Goal: Register for event/course

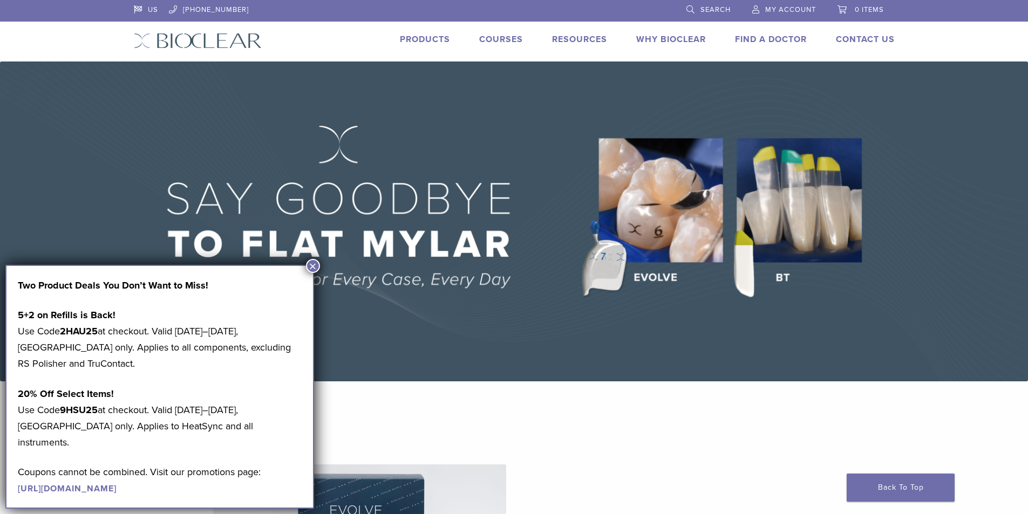
click at [313, 265] on button "×" at bounding box center [313, 266] width 14 height 14
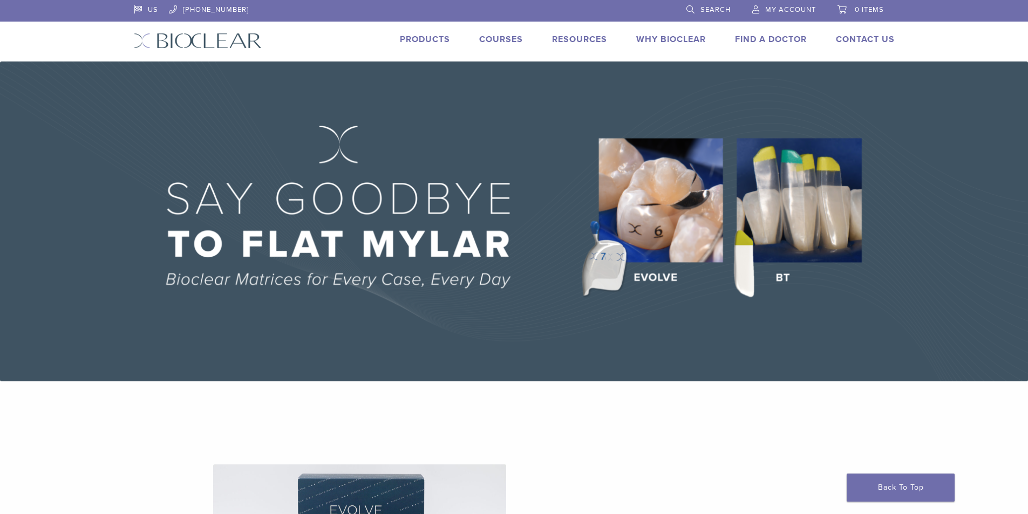
click at [417, 43] on link "Products" at bounding box center [425, 39] width 50 height 11
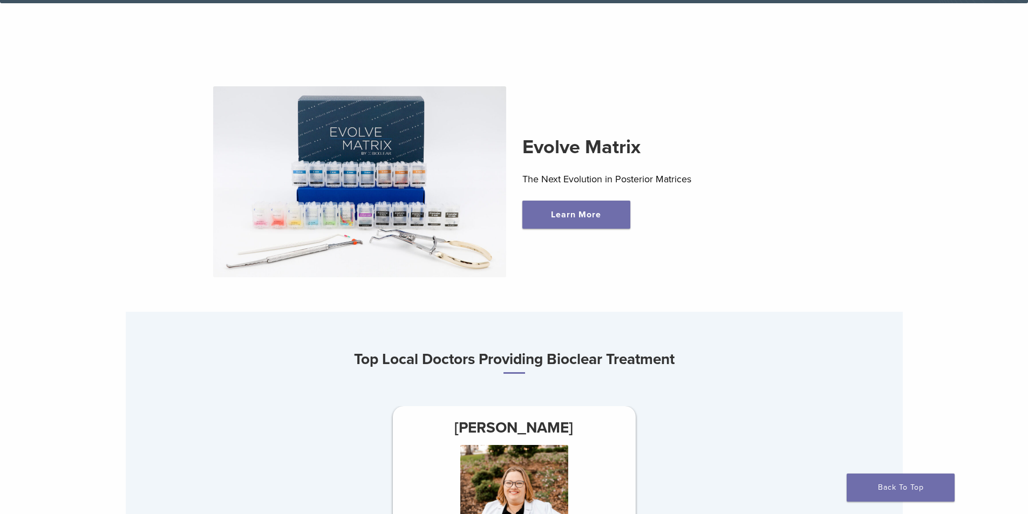
scroll to position [378, 0]
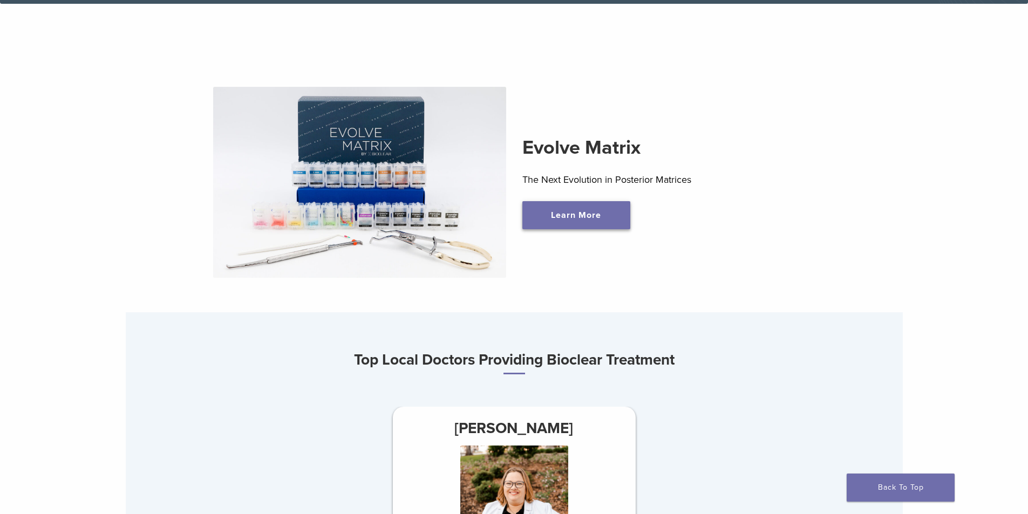
click at [560, 228] on link "Learn More" at bounding box center [577, 215] width 108 height 28
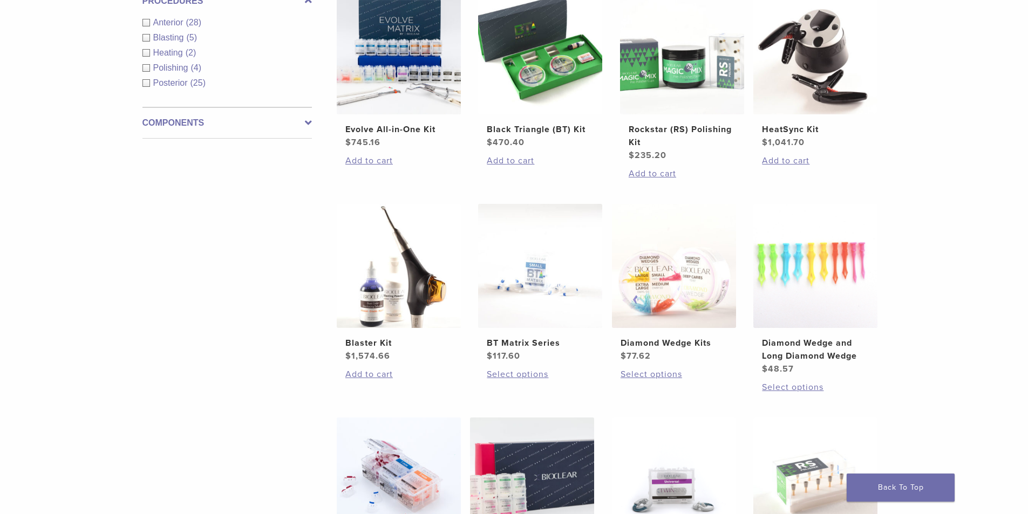
scroll to position [432, 0]
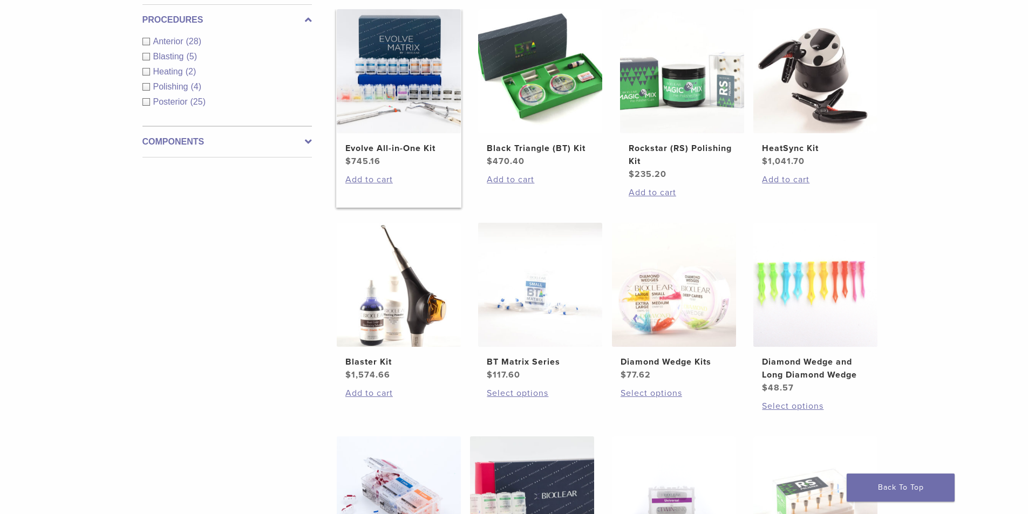
click at [368, 148] on h2 "Evolve All-in-One Kit" at bounding box center [398, 148] width 107 height 13
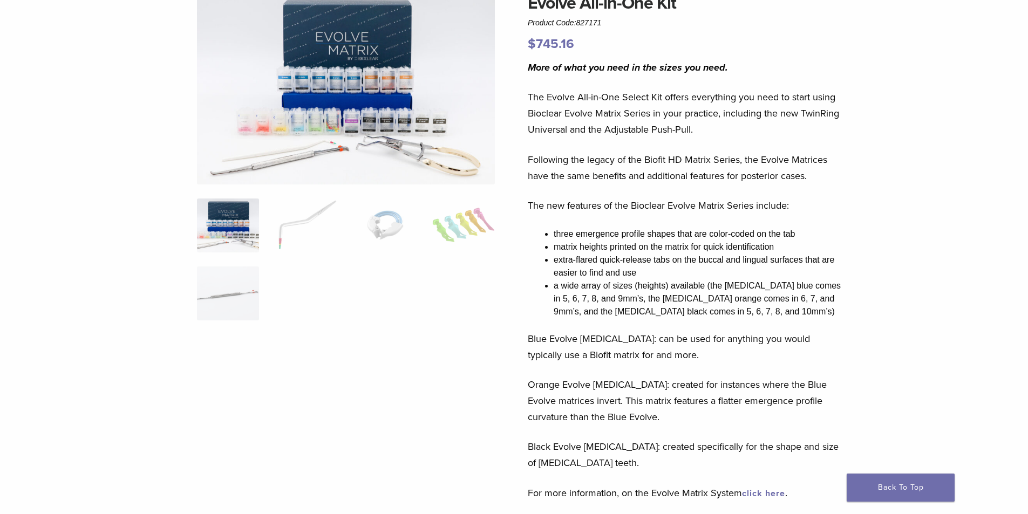
scroll to position [54, 0]
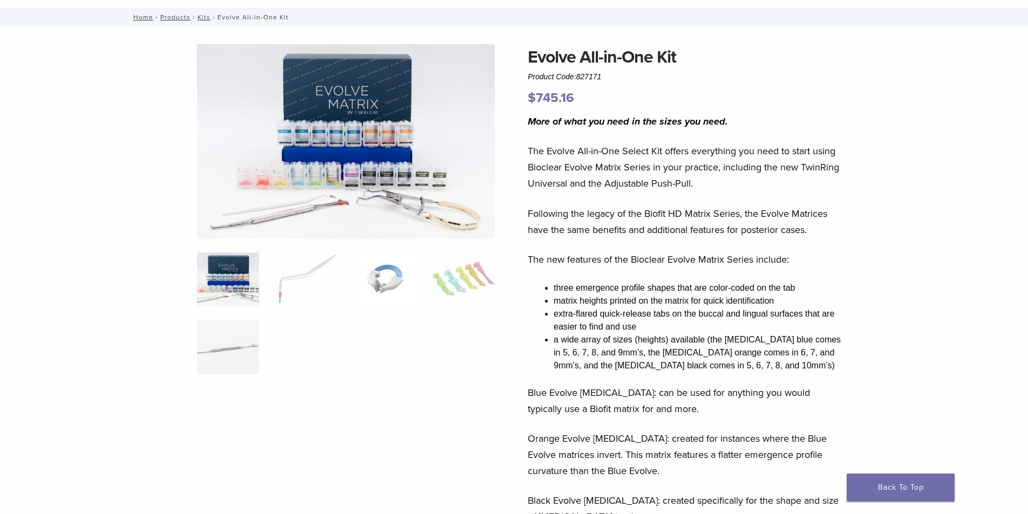
click at [388, 286] on img at bounding box center [385, 280] width 62 height 54
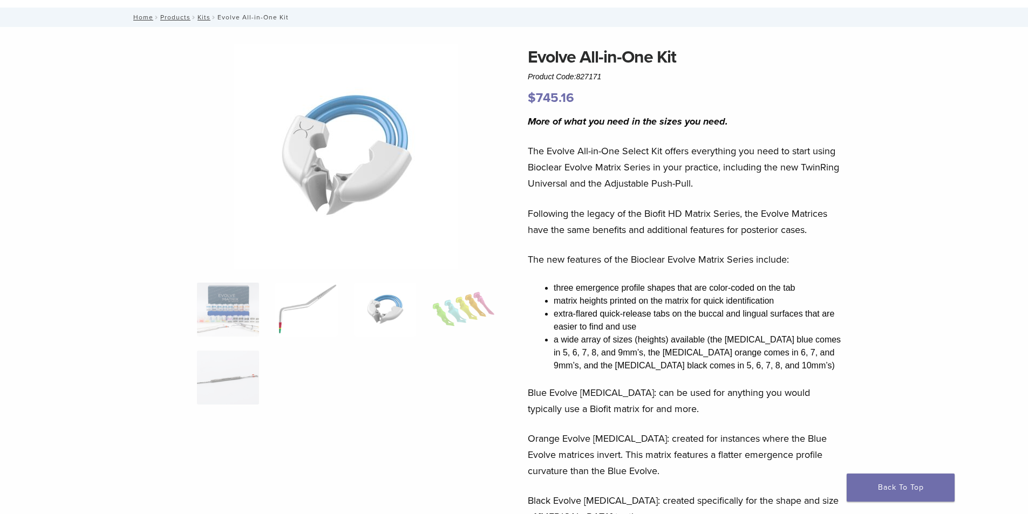
click at [303, 311] on img at bounding box center [306, 310] width 62 height 54
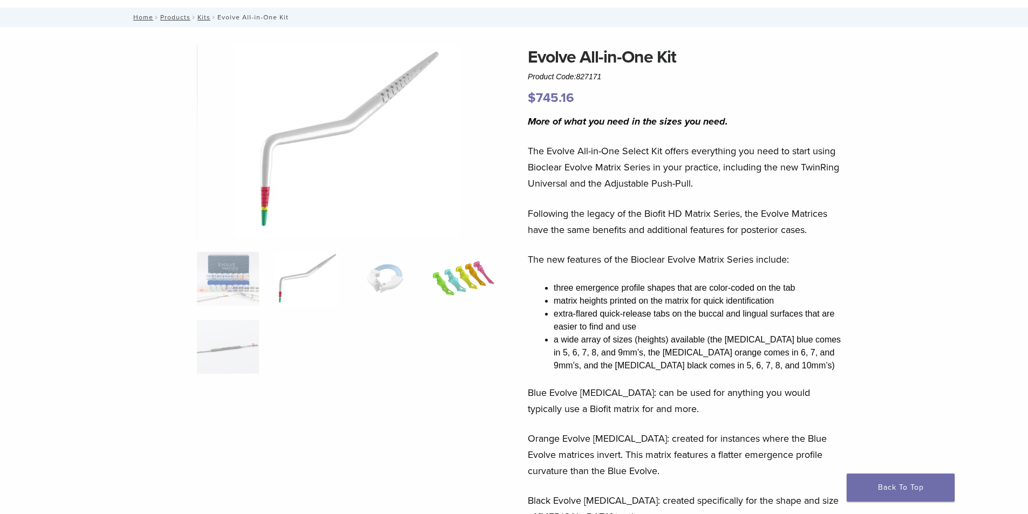
click at [458, 293] on img at bounding box center [463, 279] width 62 height 54
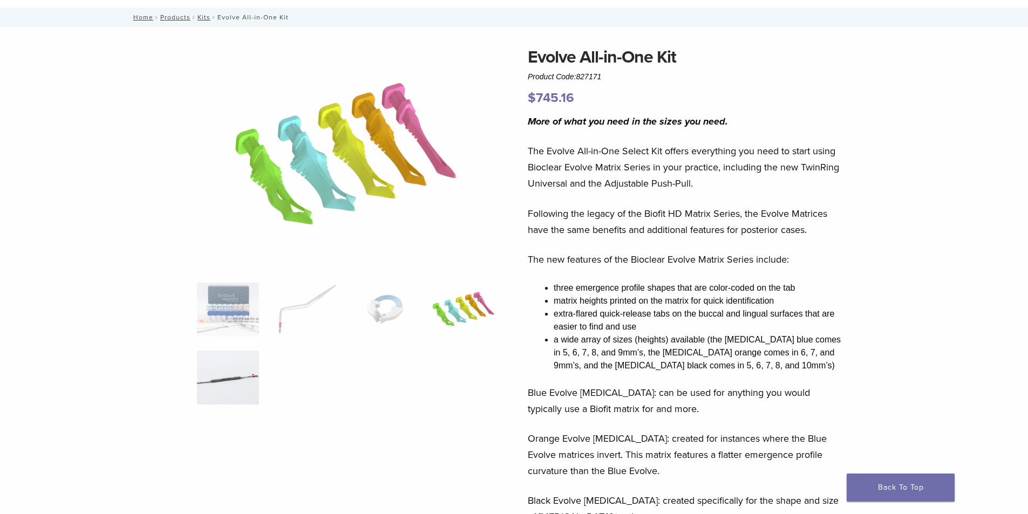
click at [247, 391] on img at bounding box center [228, 378] width 62 height 54
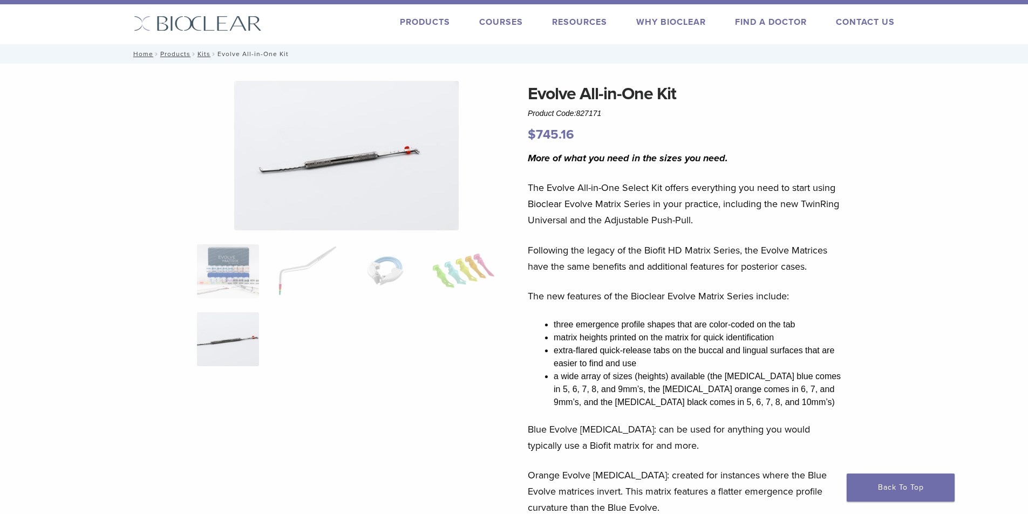
scroll to position [0, 0]
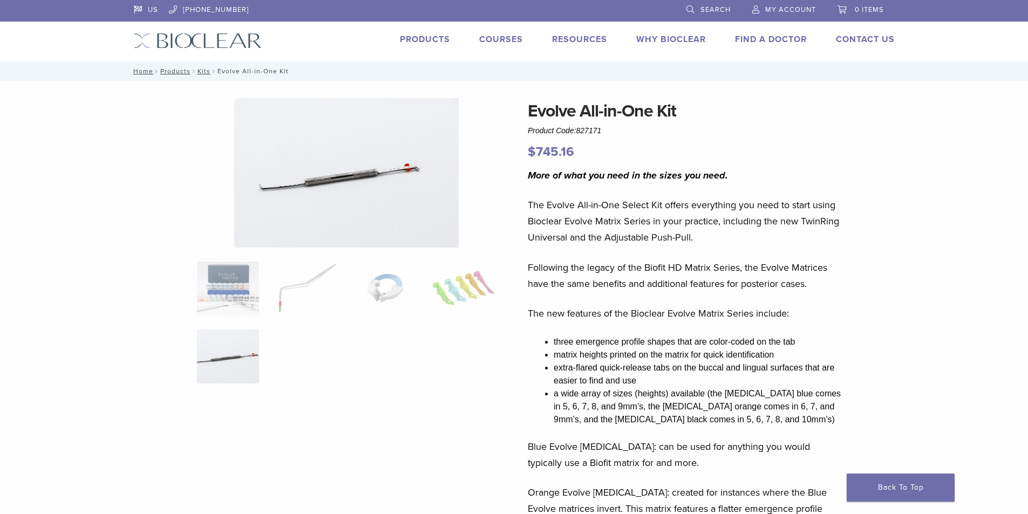
click at [506, 43] on link "Courses" at bounding box center [501, 39] width 44 height 11
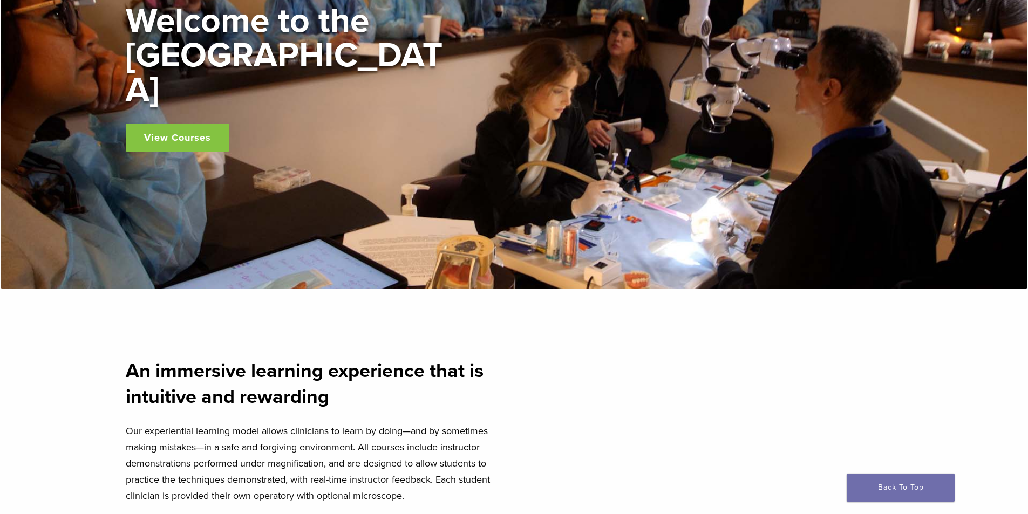
scroll to position [162, 0]
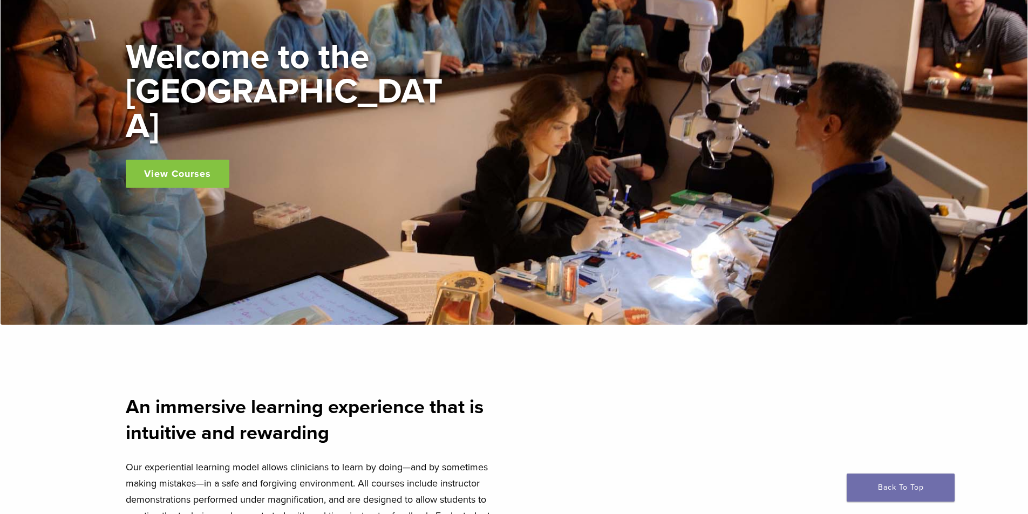
click at [184, 160] on link "View Courses" at bounding box center [178, 174] width 104 height 28
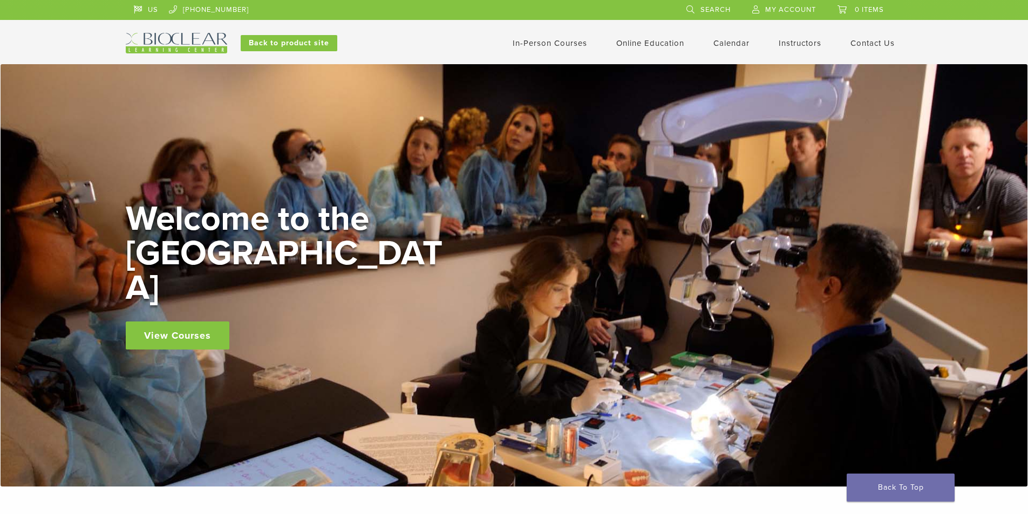
scroll to position [162, 0]
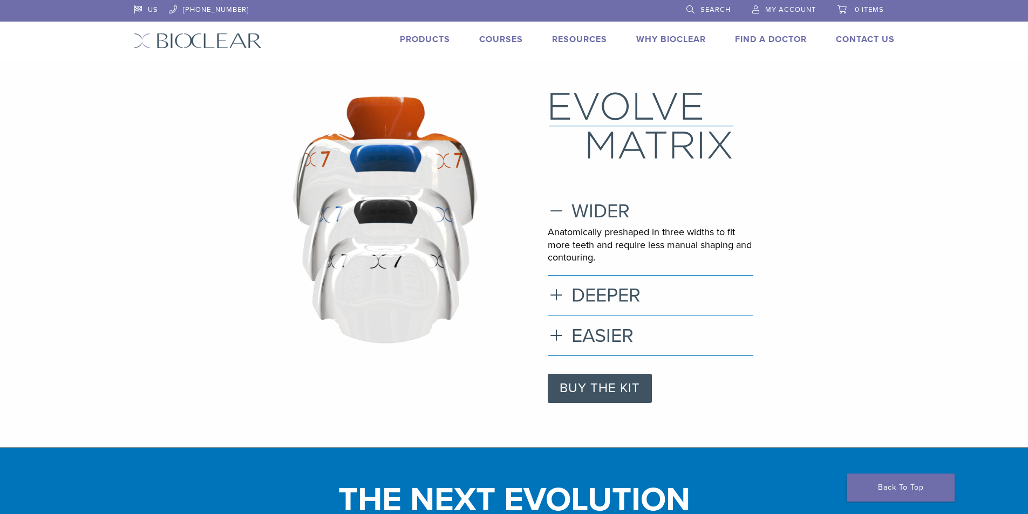
click at [506, 40] on link "Courses" at bounding box center [501, 39] width 44 height 11
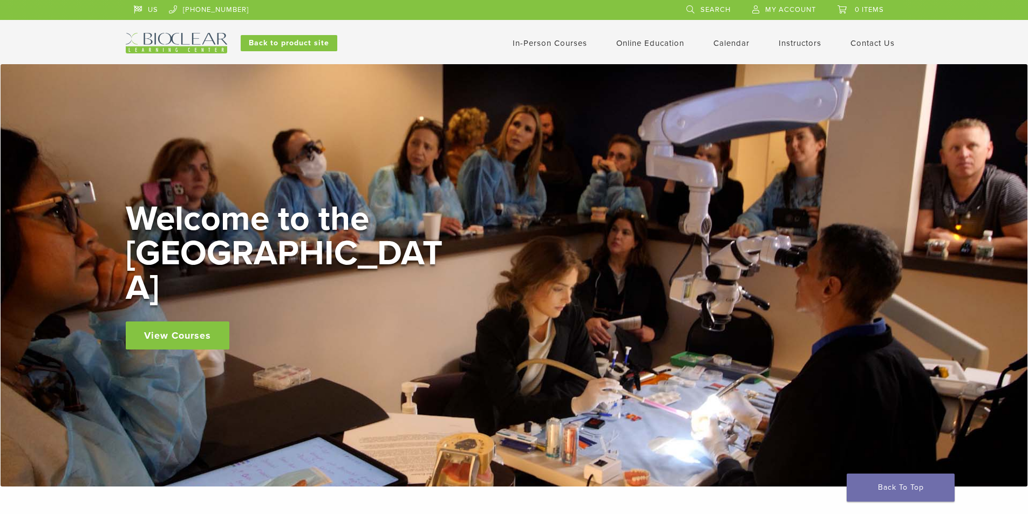
click at [527, 39] on link "In-Person Courses" at bounding box center [550, 43] width 74 height 10
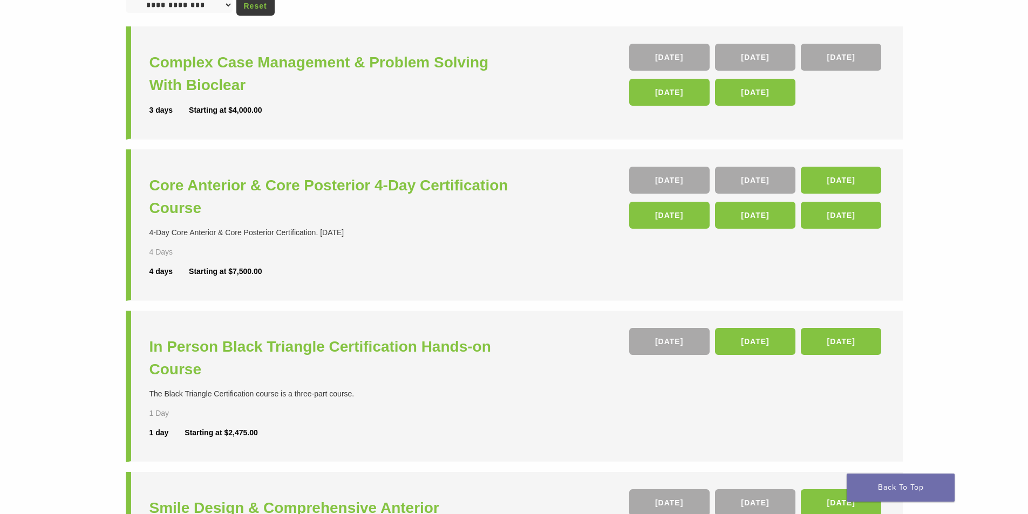
scroll to position [162, 0]
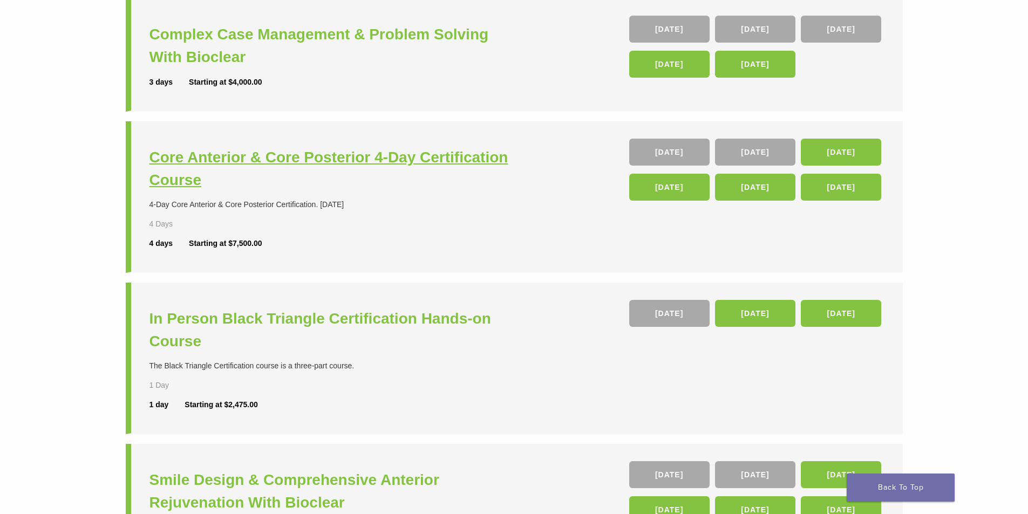
click at [289, 168] on h3 "Core Anterior & Core Posterior 4-Day Certification Course" at bounding box center [334, 168] width 368 height 45
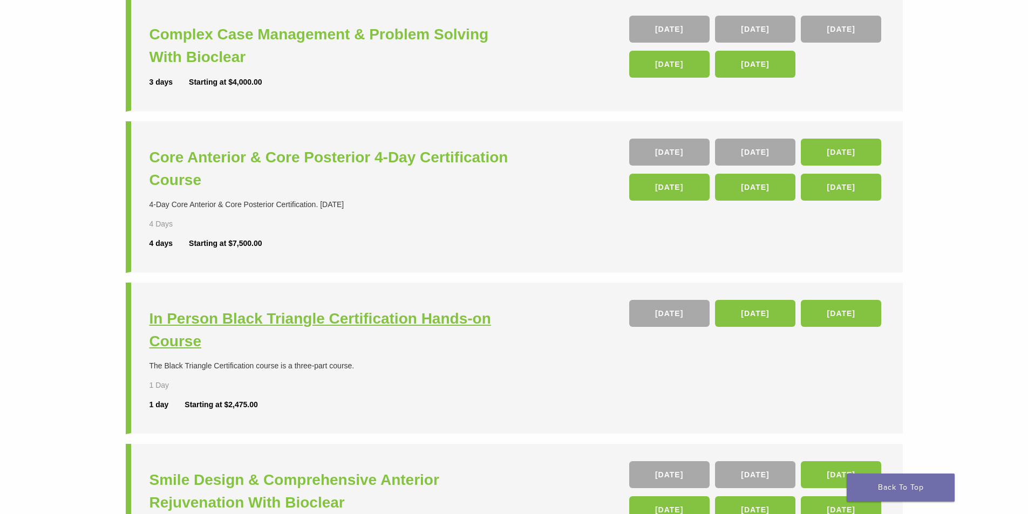
click at [374, 322] on h3 "In Person Black Triangle Certification Hands-on Course" at bounding box center [334, 330] width 368 height 45
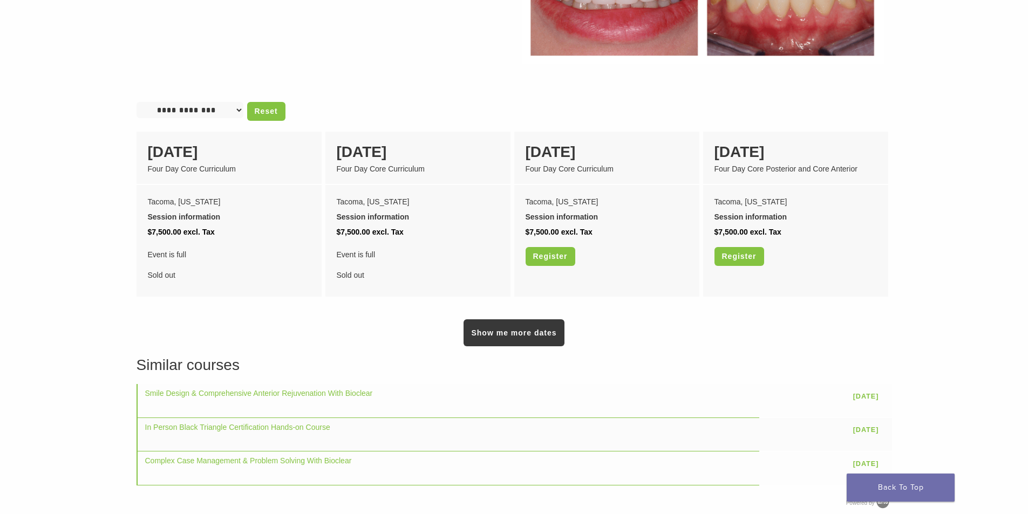
scroll to position [864, 0]
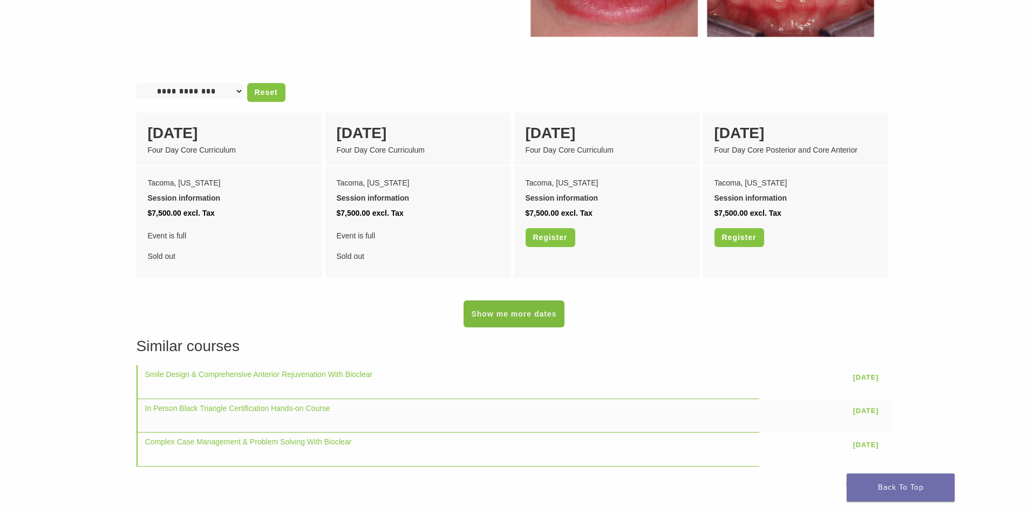
click at [477, 301] on link "Show me more dates" at bounding box center [514, 314] width 100 height 27
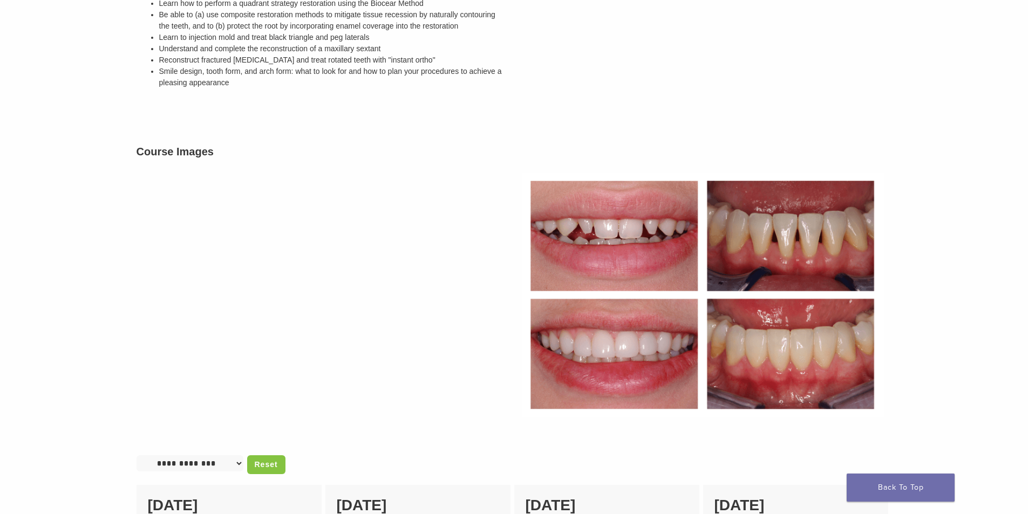
scroll to position [486, 0]
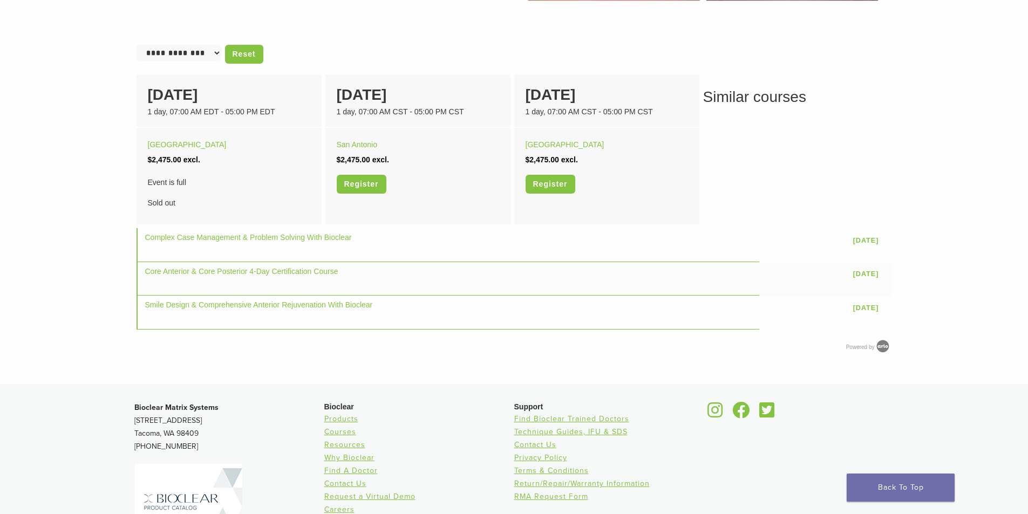
scroll to position [702, 0]
